Goal: Browse casually: Explore the website without a specific task or goal

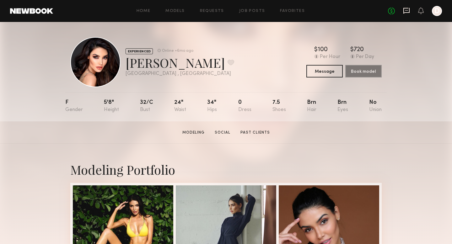
click at [409, 10] on icon at bounding box center [406, 11] width 6 height 6
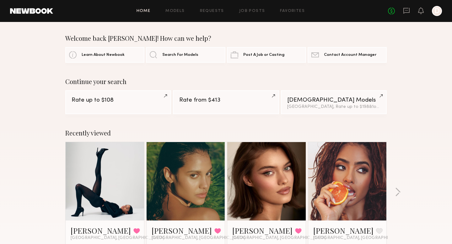
click at [189, 188] on link at bounding box center [186, 181] width 38 height 78
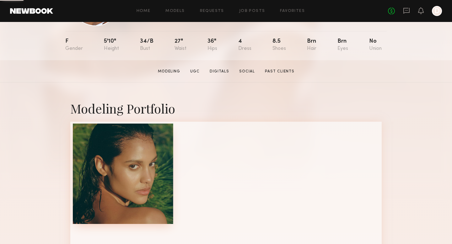
scroll to position [67, 0]
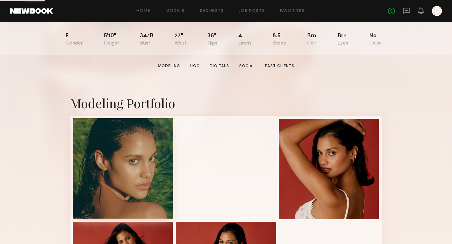
click at [141, 164] on div at bounding box center [123, 168] width 100 height 100
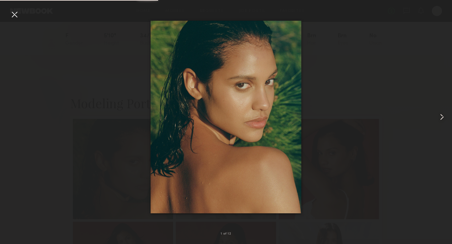
click at [441, 114] on common-icon at bounding box center [442, 117] width 10 height 10
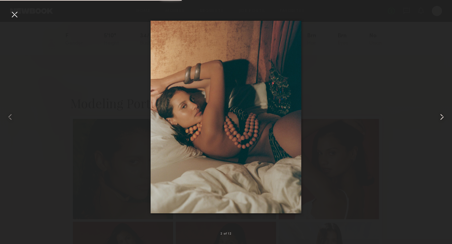
click at [441, 114] on common-icon at bounding box center [442, 117] width 10 height 10
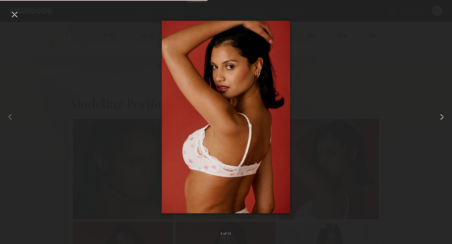
click at [441, 114] on common-icon at bounding box center [442, 117] width 10 height 10
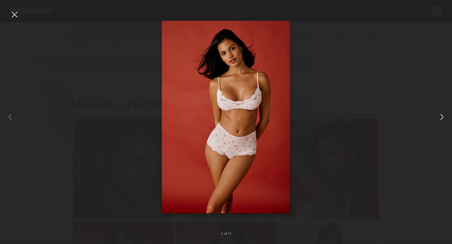
click at [441, 114] on common-icon at bounding box center [442, 117] width 10 height 10
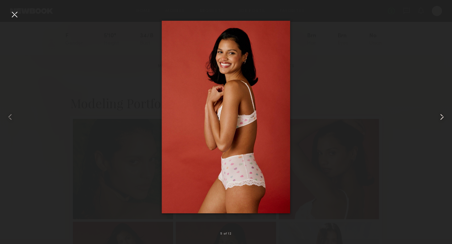
click at [441, 114] on common-icon at bounding box center [442, 117] width 10 height 10
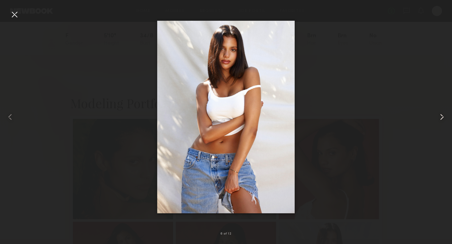
click at [441, 114] on common-icon at bounding box center [442, 117] width 10 height 10
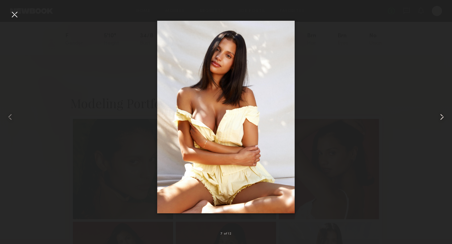
click at [446, 115] on common-icon at bounding box center [442, 117] width 10 height 10
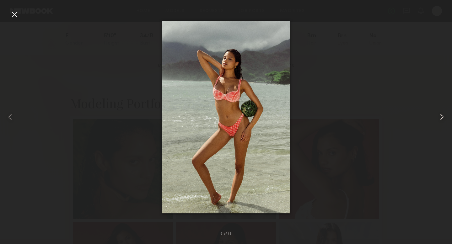
click at [446, 115] on common-icon at bounding box center [442, 117] width 10 height 10
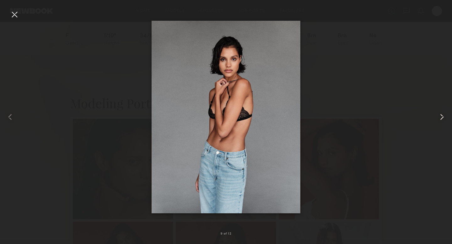
click at [446, 115] on common-icon at bounding box center [442, 117] width 10 height 10
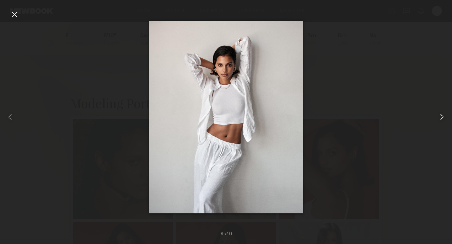
click at [446, 115] on common-icon at bounding box center [442, 117] width 10 height 10
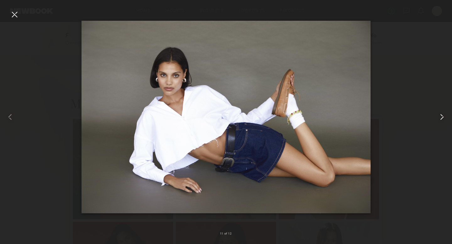
click at [446, 115] on common-icon at bounding box center [442, 117] width 10 height 10
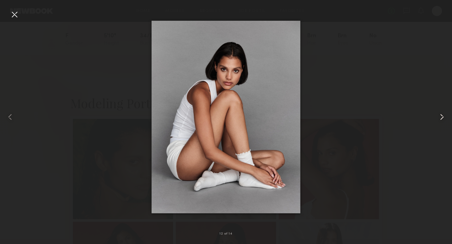
click at [446, 115] on common-icon at bounding box center [442, 117] width 10 height 10
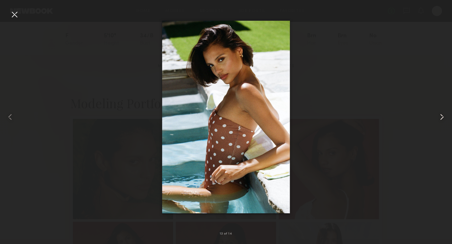
click at [443, 116] on common-icon at bounding box center [442, 117] width 10 height 10
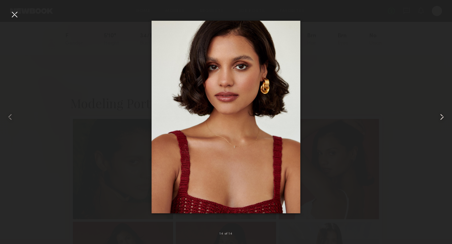
click at [443, 116] on common-icon at bounding box center [442, 117] width 10 height 10
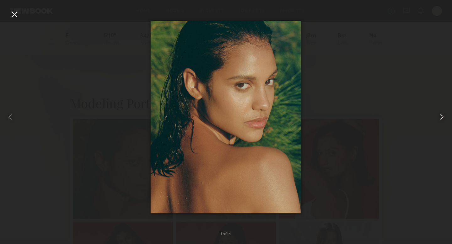
click at [443, 116] on common-icon at bounding box center [442, 117] width 10 height 10
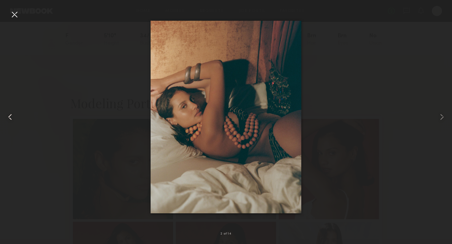
click at [9, 115] on common-icon at bounding box center [10, 117] width 10 height 10
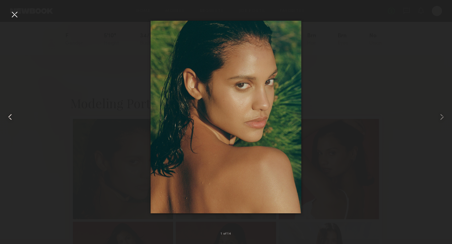
click at [9, 115] on common-icon at bounding box center [10, 117] width 10 height 10
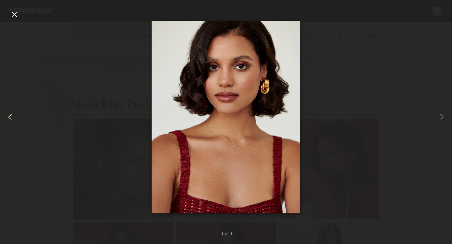
click at [9, 115] on common-icon at bounding box center [10, 117] width 10 height 10
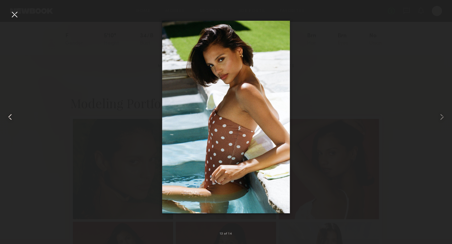
click at [9, 115] on common-icon at bounding box center [10, 117] width 10 height 10
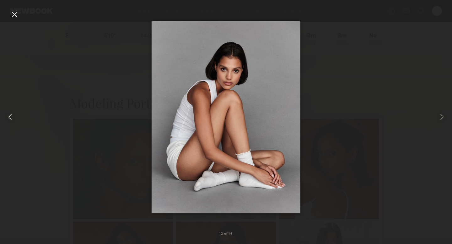
click at [9, 115] on common-icon at bounding box center [10, 117] width 10 height 10
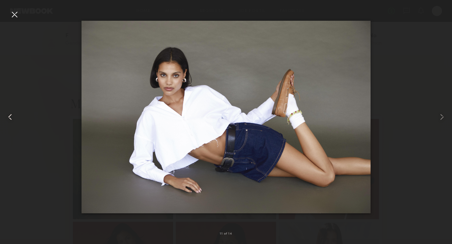
click at [9, 115] on common-icon at bounding box center [10, 117] width 10 height 10
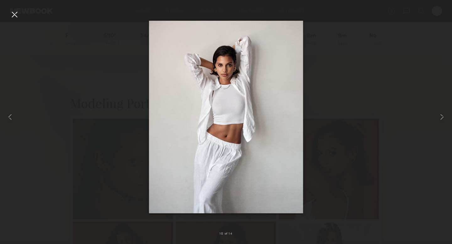
click at [14, 18] on div at bounding box center [14, 14] width 10 height 10
